Goal: Information Seeking & Learning: Find contact information

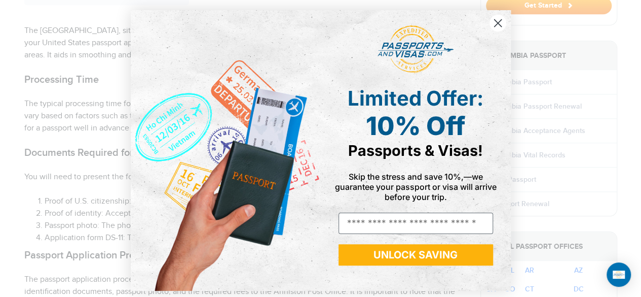
scroll to position [4, 0]
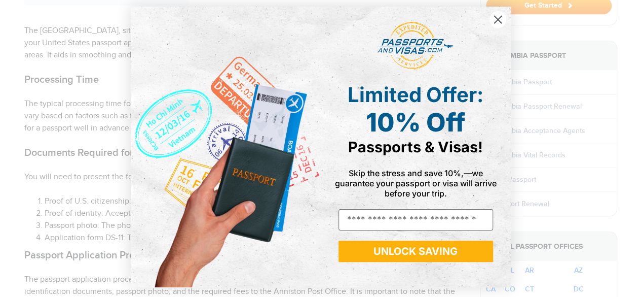
click at [494, 18] on icon "Close dialog" at bounding box center [497, 19] width 7 height 7
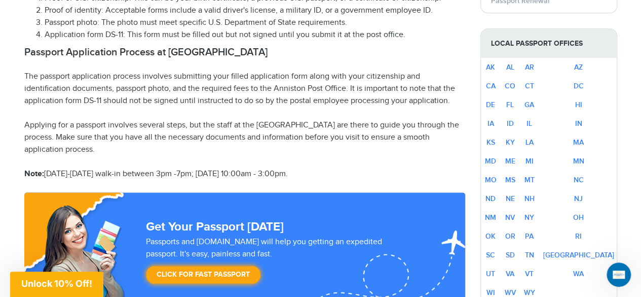
scroll to position [659, 0]
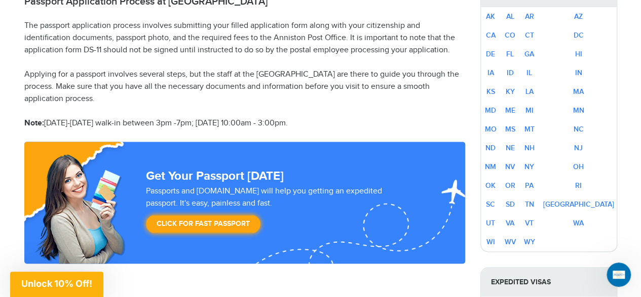
drag, startPoint x: 317, startPoint y: 106, endPoint x: 48, endPoint y: 101, distance: 269.3
click at [48, 117] on p "Note: [DATE]-[DATE] walk-in between 3pm -7pm; [DATE] 10:00am - 3:00pm." at bounding box center [244, 123] width 441 height 12
copy p "[DATE]-[DATE] walk-in between 3pm -7pm; [DATE] 10:00am - 3:00pm."
click at [140, 34] on p "The passport application process involves submitting your filled application fo…" at bounding box center [244, 38] width 441 height 37
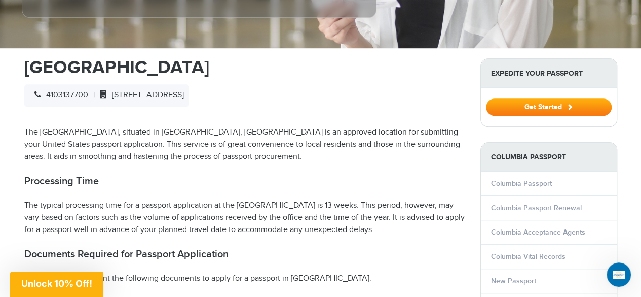
scroll to position [203, 0]
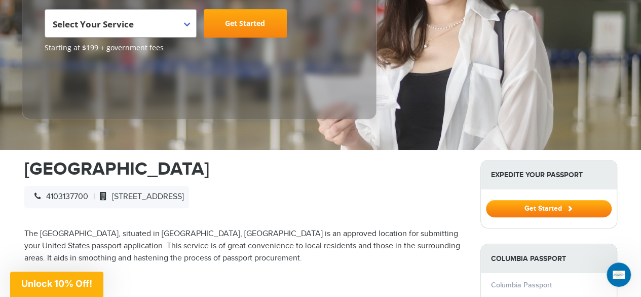
drag, startPoint x: 291, startPoint y: 179, endPoint x: 114, endPoint y: 183, distance: 177.0
click at [114, 192] on span "[STREET_ADDRESS]" at bounding box center [139, 197] width 89 height 10
copy span "[STREET_ADDRESS]"
